Goal: Browse casually: Explore the website without a specific task or goal

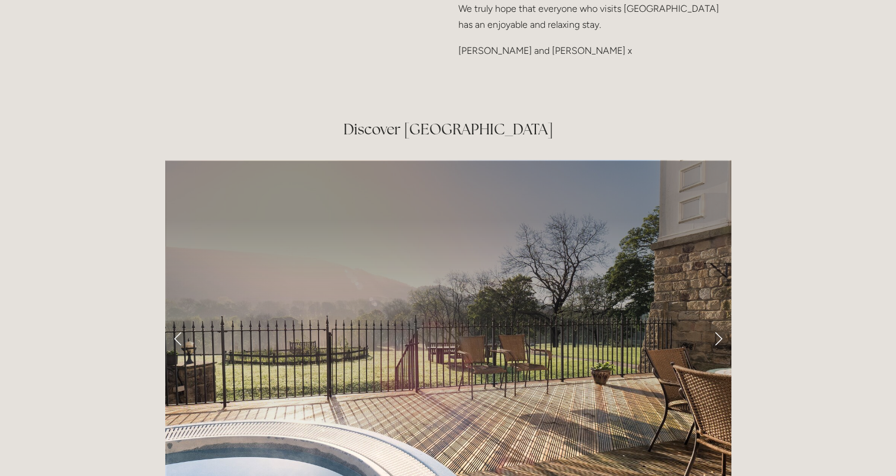
scroll to position [1836, 0]
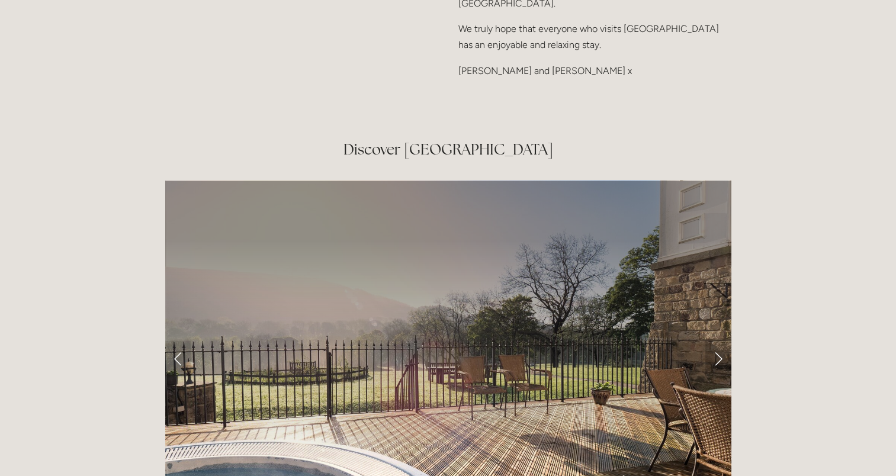
click at [717, 341] on link "Next Slide" at bounding box center [718, 359] width 26 height 36
click at [718, 341] on link "Next Slide" at bounding box center [718, 359] width 26 height 36
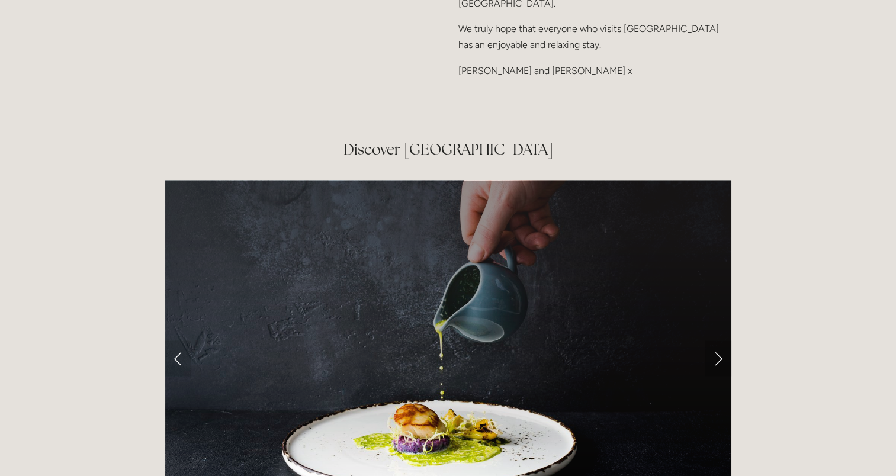
click at [718, 341] on link "Next Slide" at bounding box center [718, 359] width 26 height 36
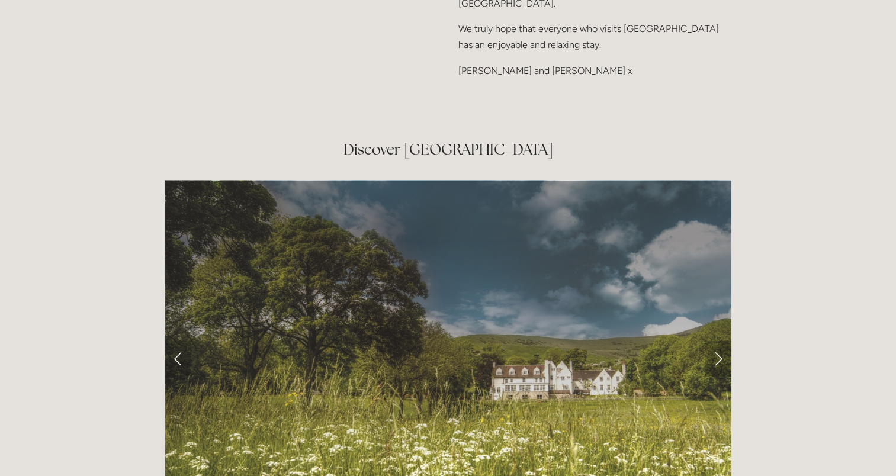
click at [718, 341] on link "Next Slide" at bounding box center [718, 359] width 26 height 36
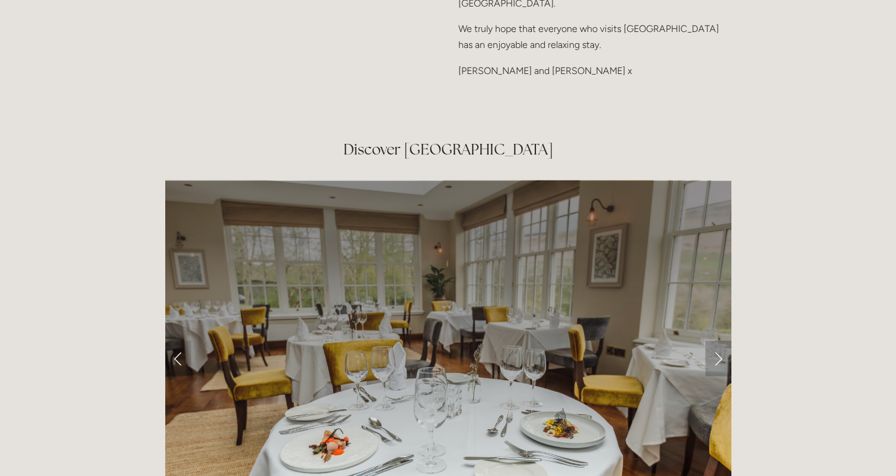
click at [718, 341] on link "Next Slide" at bounding box center [718, 359] width 26 height 36
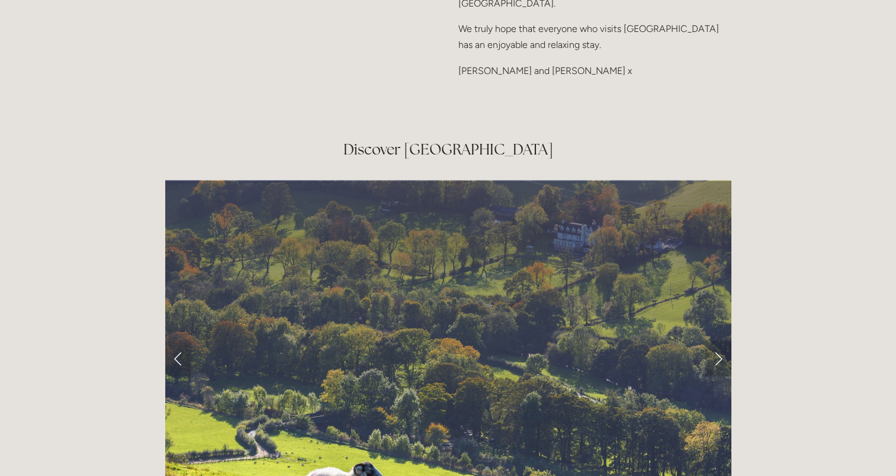
click at [718, 341] on link "Next Slide" at bounding box center [718, 359] width 26 height 36
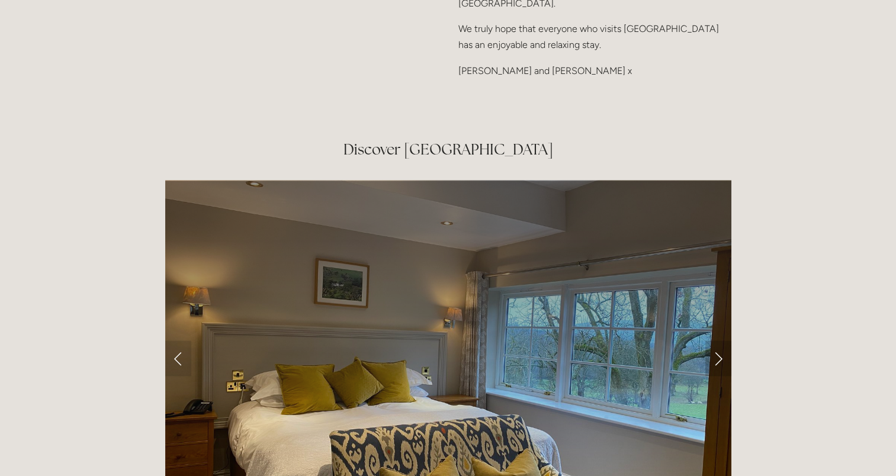
click at [718, 341] on link "Next Slide" at bounding box center [718, 359] width 26 height 36
click at [719, 341] on link "Next Slide" at bounding box center [718, 359] width 26 height 36
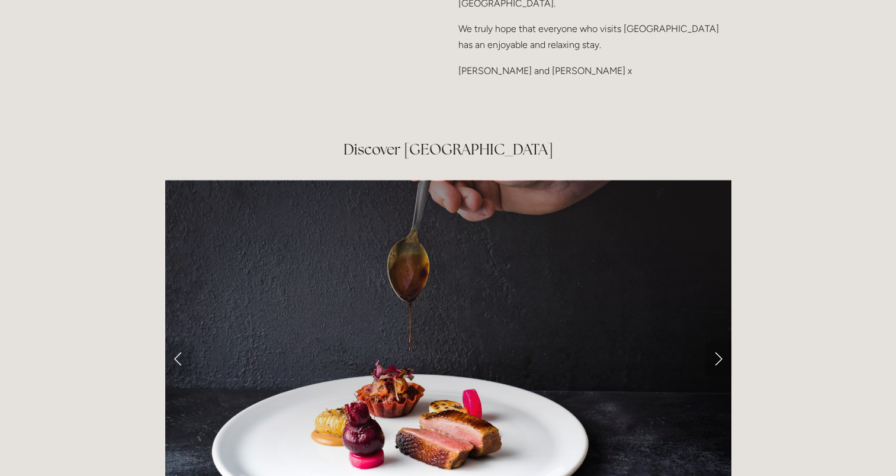
click at [719, 341] on link "Next Slide" at bounding box center [718, 359] width 26 height 36
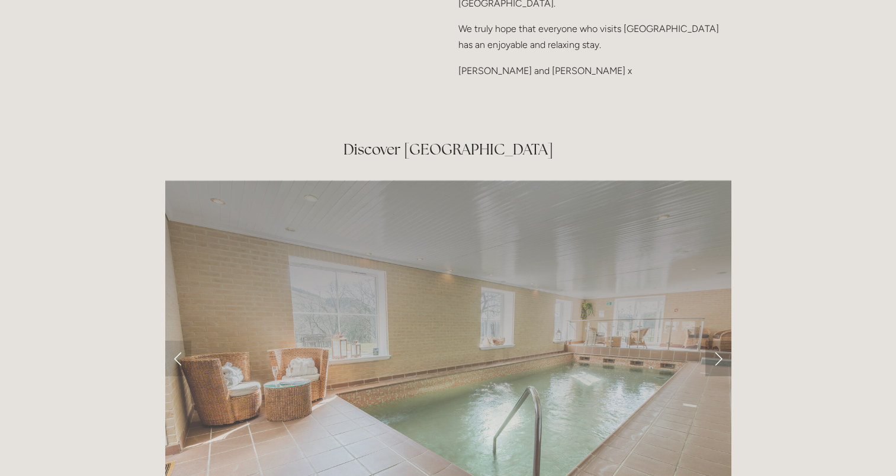
click at [719, 341] on link "Next Slide" at bounding box center [718, 359] width 26 height 36
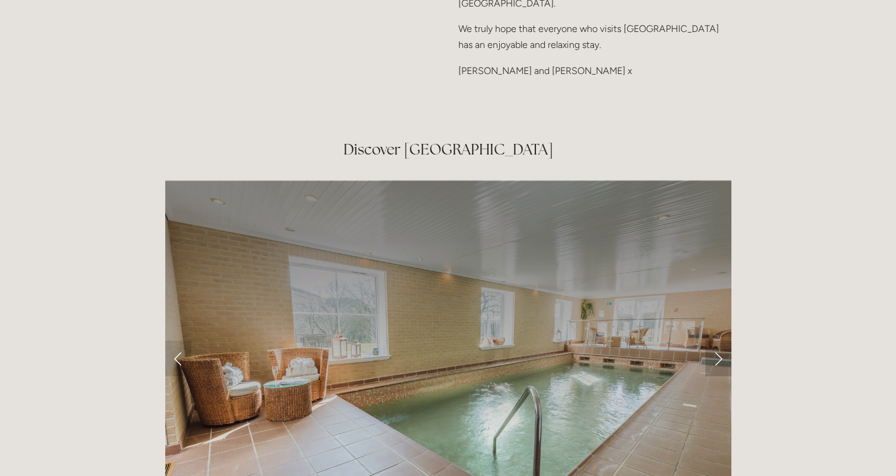
click at [719, 341] on link "Next Slide" at bounding box center [718, 359] width 26 height 36
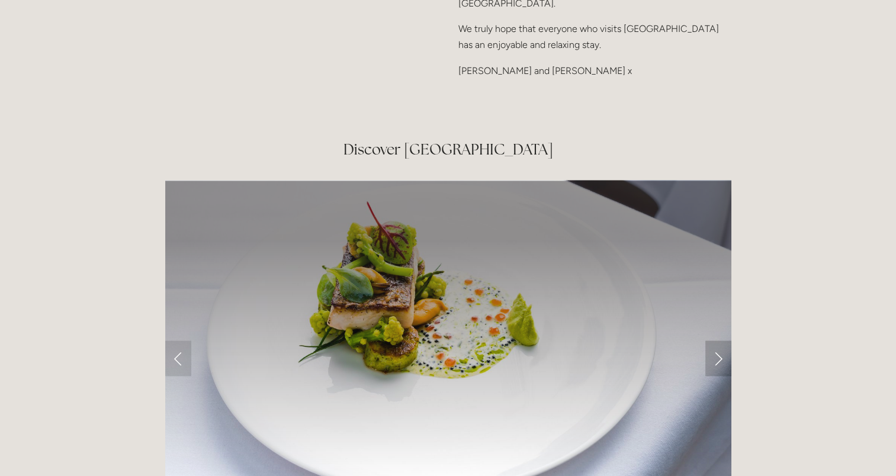
click at [719, 341] on link "Next Slide" at bounding box center [718, 359] width 26 height 36
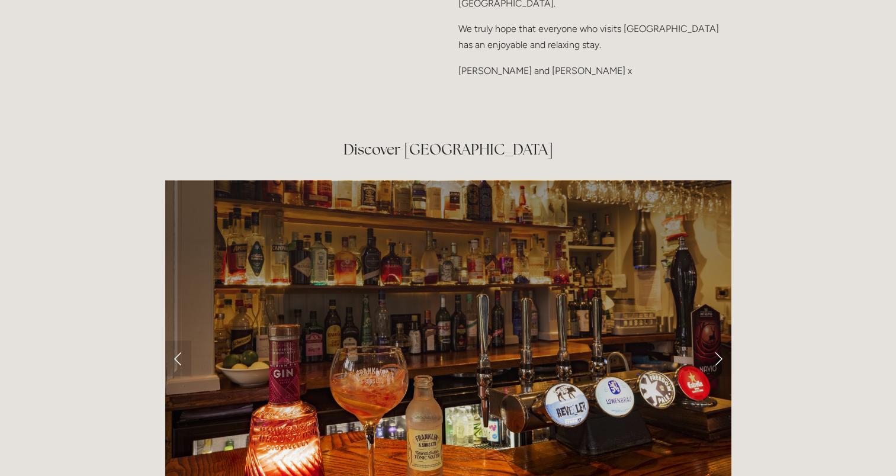
click at [720, 341] on link "Next Slide" at bounding box center [718, 359] width 26 height 36
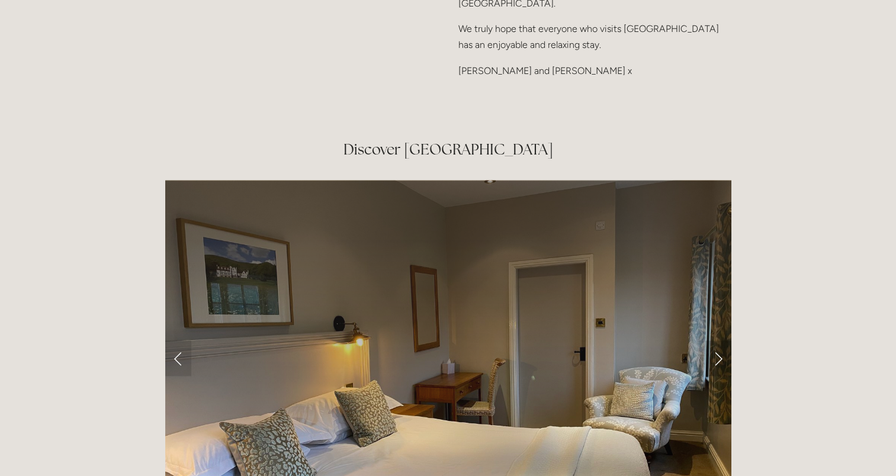
click at [720, 341] on link "Next Slide" at bounding box center [718, 359] width 26 height 36
